Goal: Transaction & Acquisition: Purchase product/service

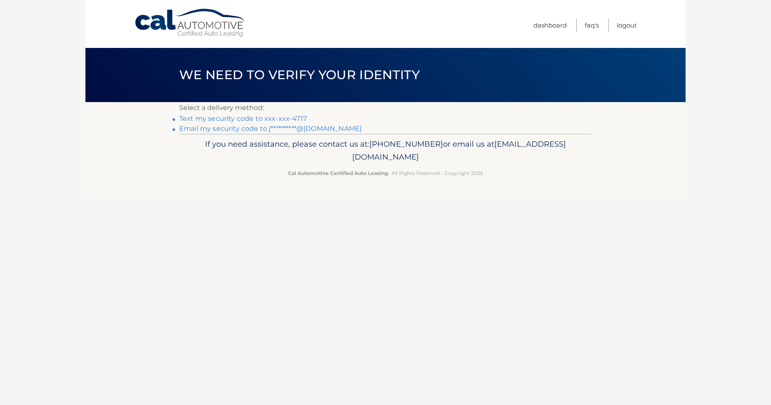
click at [220, 120] on link "Text my security code to xxx-xxx-4717" at bounding box center [242, 119] width 127 height 8
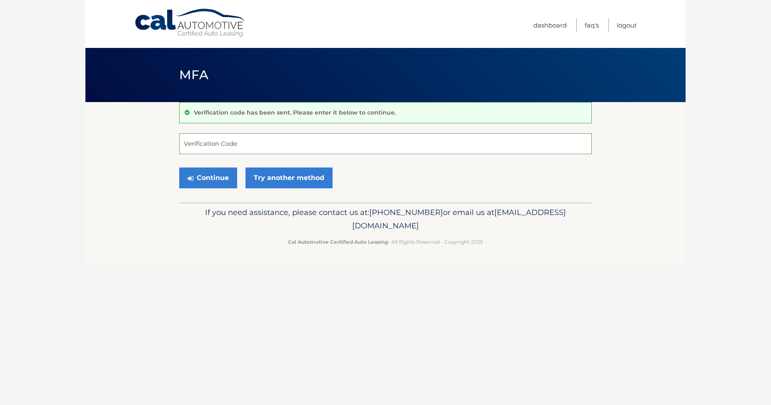
click at [205, 139] on input "Verification Code" at bounding box center [385, 143] width 412 height 21
type input "380575"
click at [210, 181] on button "Continue" at bounding box center [208, 177] width 58 height 21
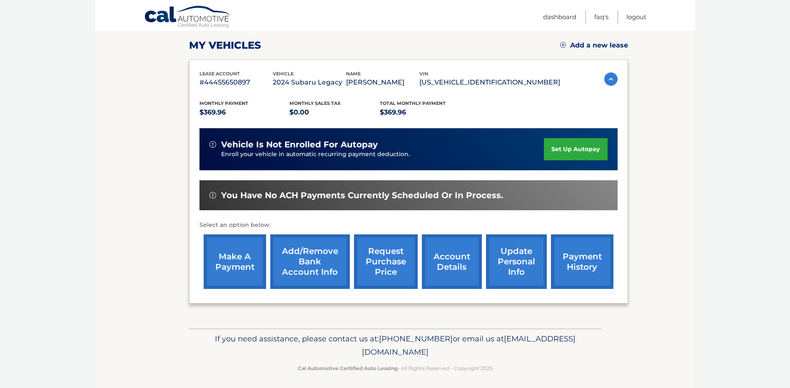
scroll to position [117, 0]
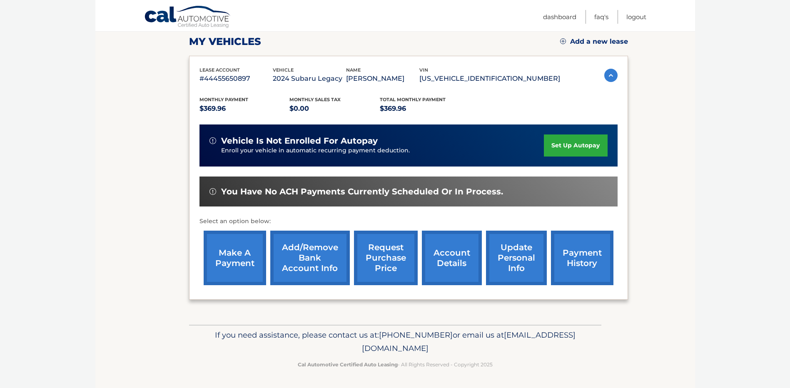
click at [230, 252] on link "make a payment" at bounding box center [235, 258] width 62 height 55
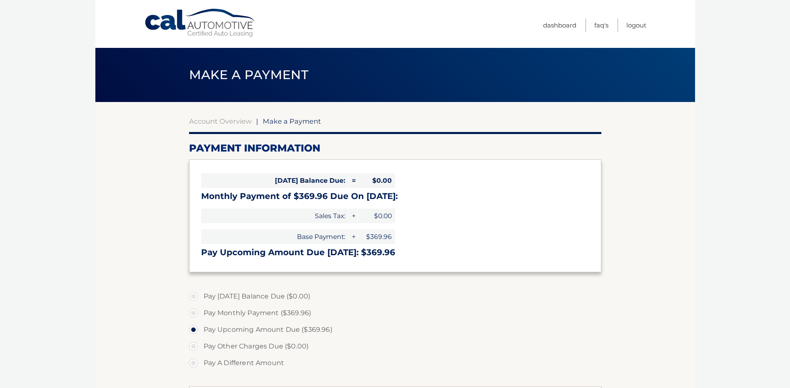
select select "ZGFlZTk4YTItYzM3Yy00YzQyLThjOGItY2Q3ZGYyODQ2ZWUz"
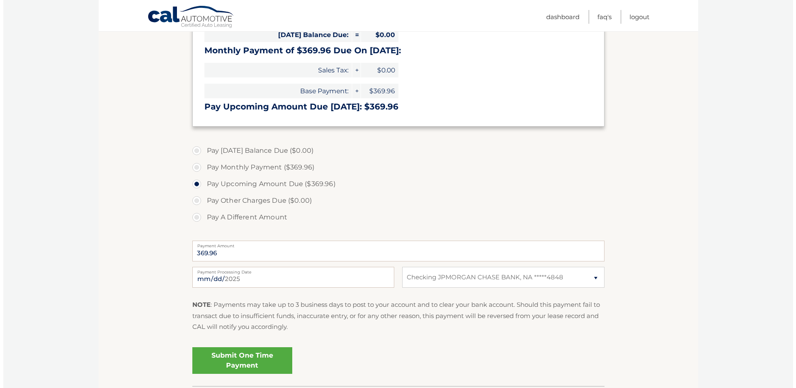
scroll to position [207, 0]
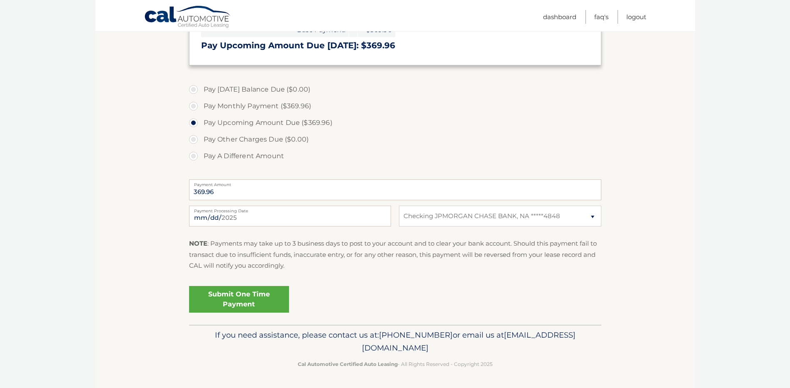
click at [235, 301] on link "Submit One Time Payment" at bounding box center [239, 299] width 100 height 27
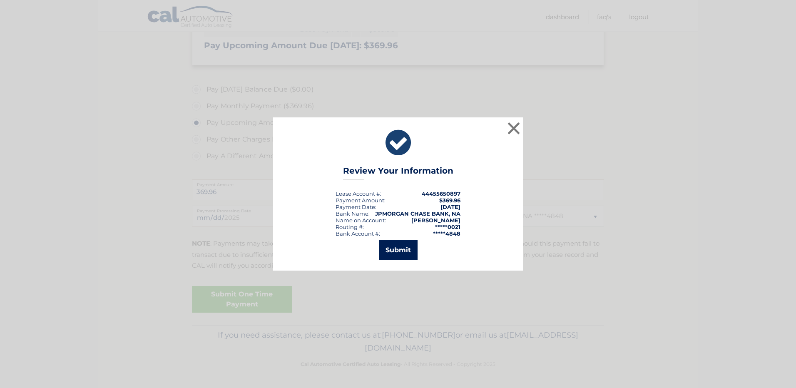
click at [407, 254] on button "Submit" at bounding box center [398, 250] width 39 height 20
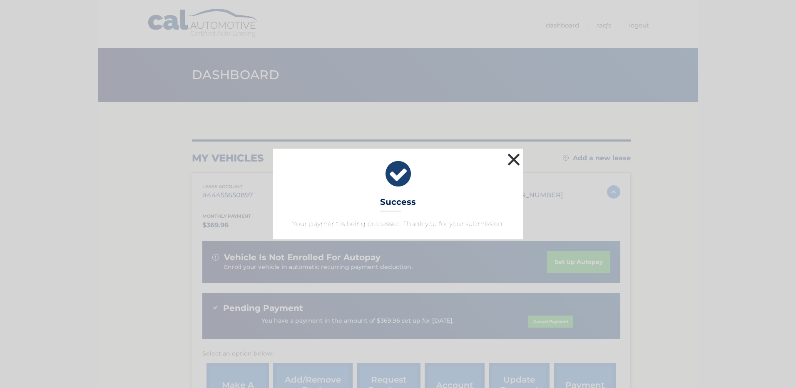
click at [515, 160] on button "×" at bounding box center [514, 159] width 17 height 17
